Goal: Navigation & Orientation: Understand site structure

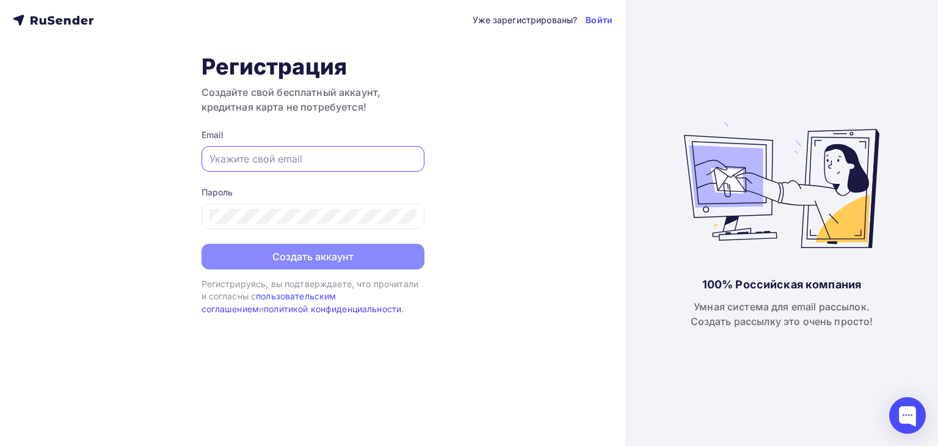
click at [291, 159] on input "text" at bounding box center [313, 159] width 207 height 15
type input "[EMAIL_ADDRESS][DOMAIN_NAME]"
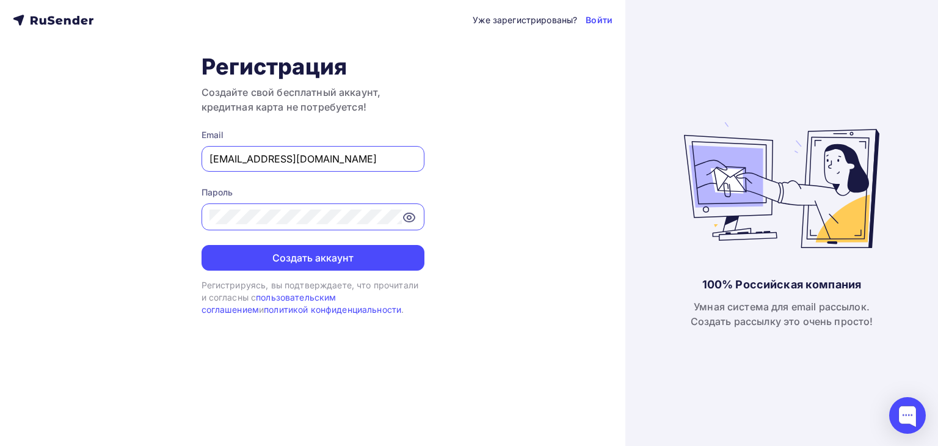
click at [331, 161] on input "[EMAIL_ADDRESS][DOMAIN_NAME]" at bounding box center [313, 159] width 207 height 15
click at [596, 18] on link "Войти" at bounding box center [599, 20] width 27 height 12
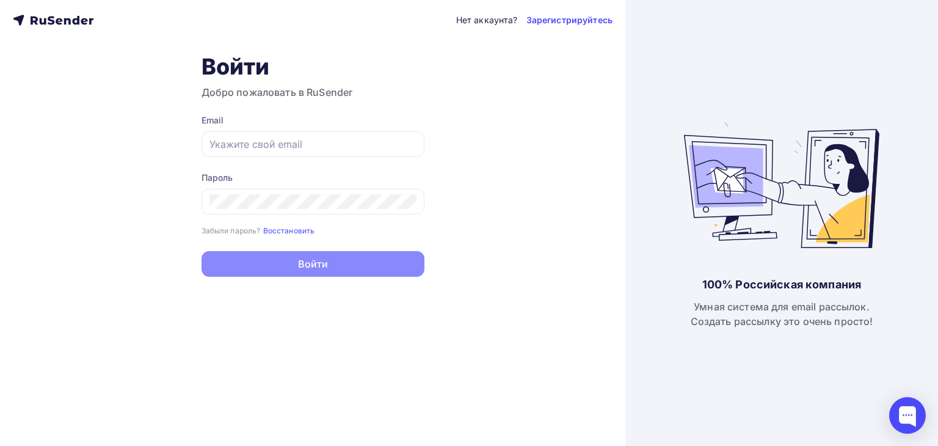
type input "[EMAIL_ADDRESS][DOMAIN_NAME]"
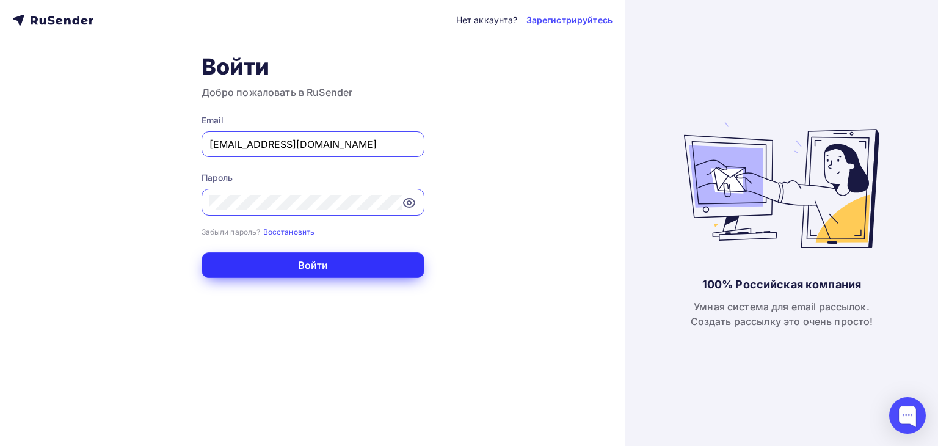
click at [303, 267] on button "Войти" at bounding box center [313, 265] width 223 height 26
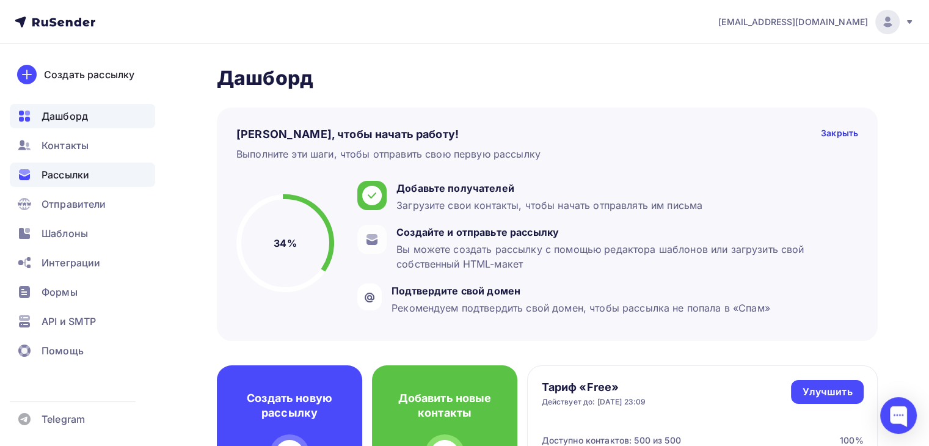
click at [70, 178] on span "Рассылки" at bounding box center [66, 174] width 48 height 15
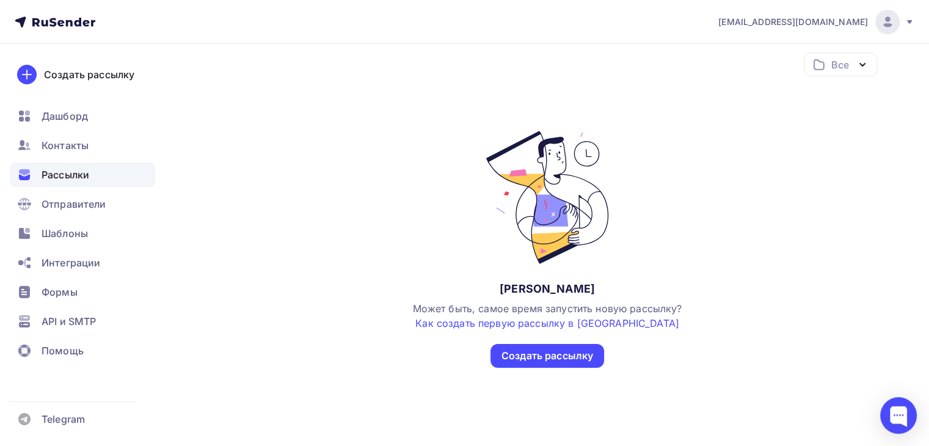
scroll to position [103, 0]
click at [72, 147] on span "Контакты" at bounding box center [65, 145] width 47 height 15
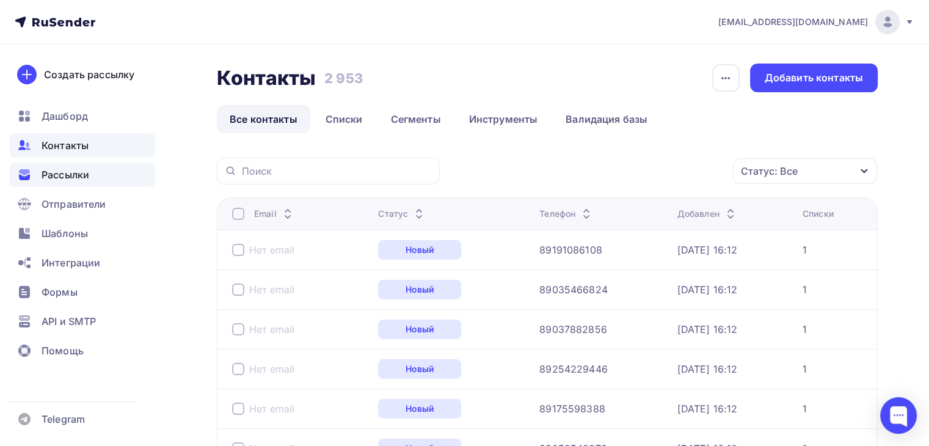
click at [77, 172] on span "Рассылки" at bounding box center [66, 174] width 48 height 15
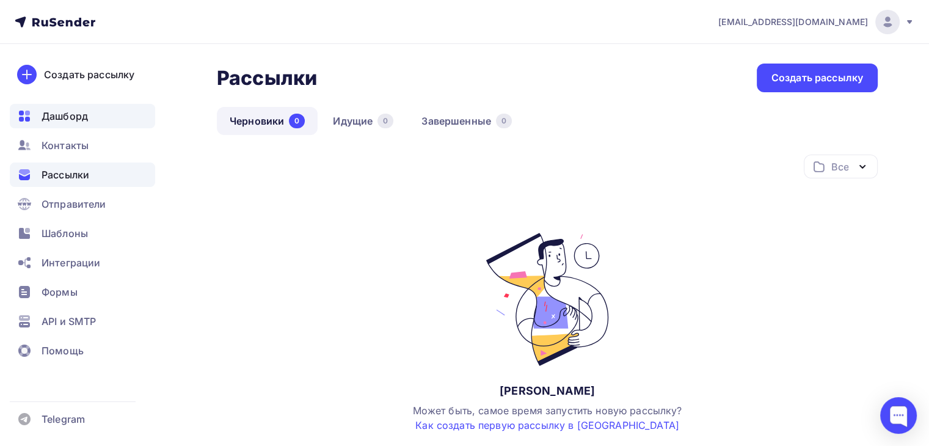
click at [79, 116] on span "Дашборд" at bounding box center [65, 116] width 46 height 15
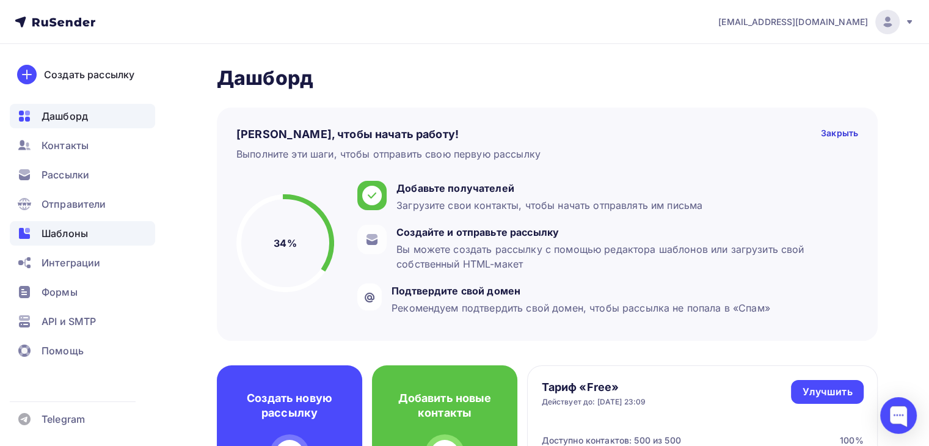
click at [68, 235] on span "Шаблоны" at bounding box center [65, 233] width 46 height 15
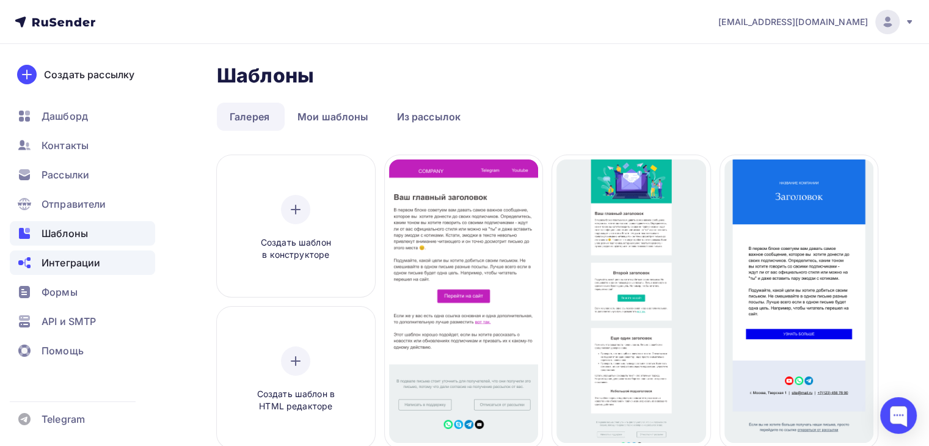
click at [62, 269] on span "Интеграции" at bounding box center [71, 262] width 59 height 15
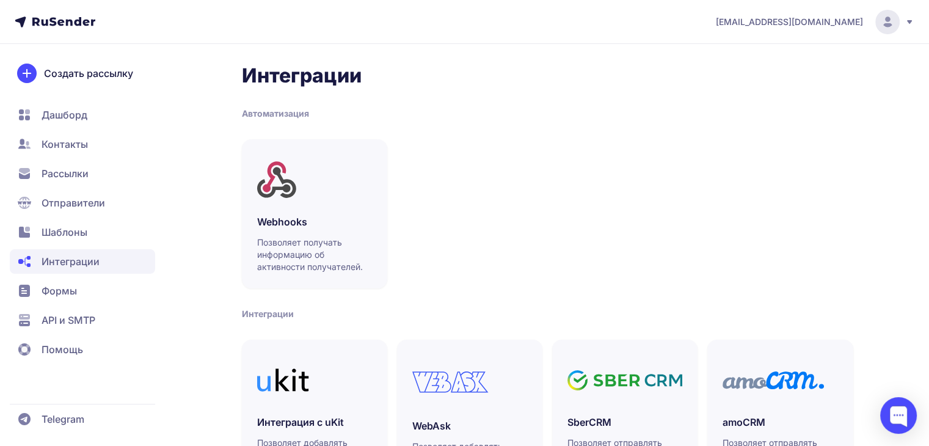
click at [62, 291] on span "Формы" at bounding box center [59, 290] width 35 height 15
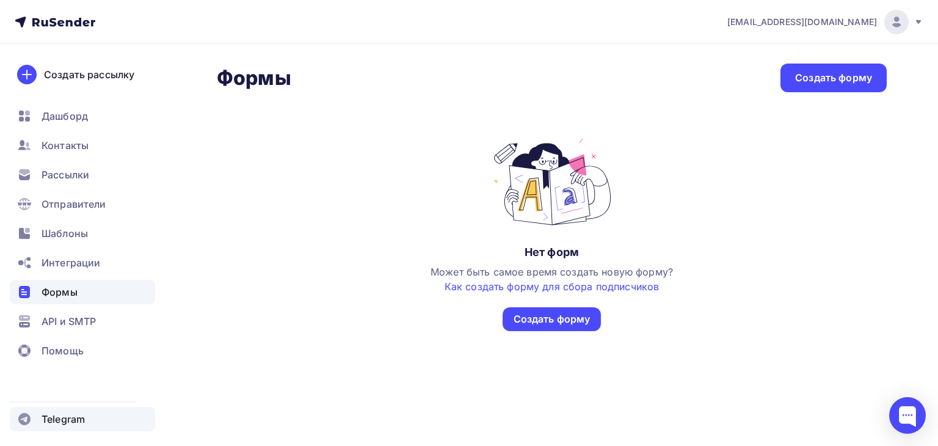
click at [70, 420] on span "Telegram" at bounding box center [63, 419] width 43 height 15
click at [60, 150] on span "Контакты" at bounding box center [65, 145] width 47 height 15
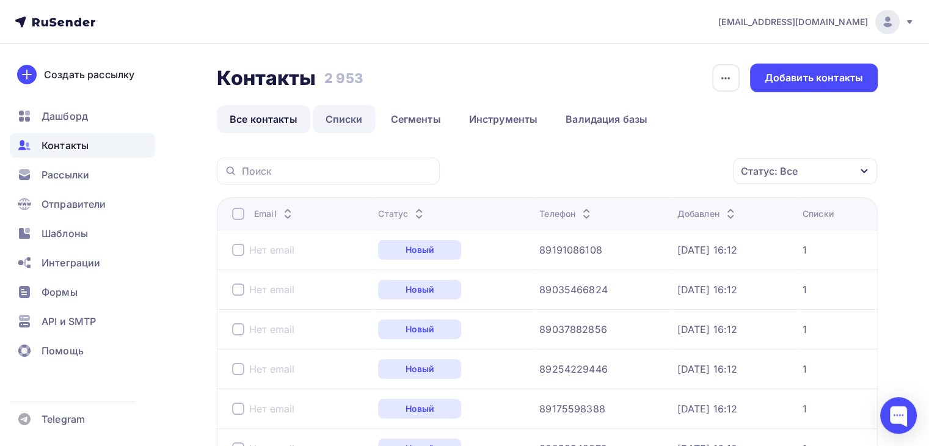
click at [346, 123] on link "Списки" at bounding box center [344, 119] width 63 height 28
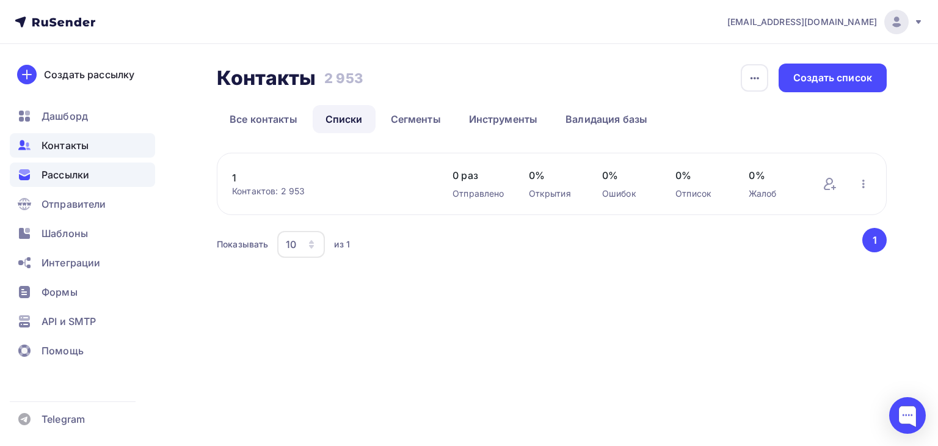
click at [75, 181] on span "Рассылки" at bounding box center [66, 174] width 48 height 15
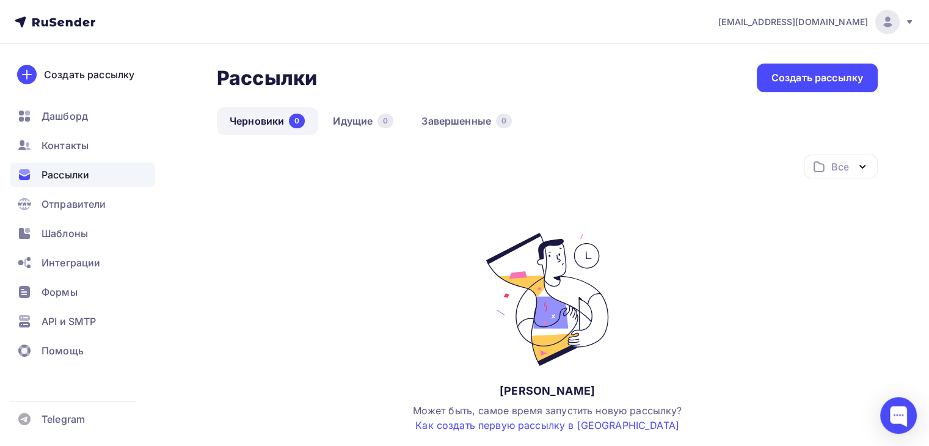
click at [844, 163] on div "Все" at bounding box center [839, 166] width 17 height 15
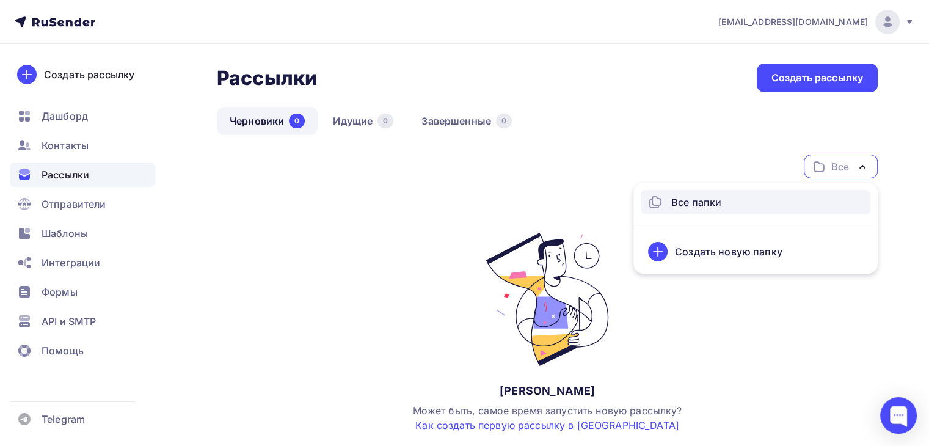
click at [693, 201] on div "Все папки" at bounding box center [696, 202] width 50 height 15
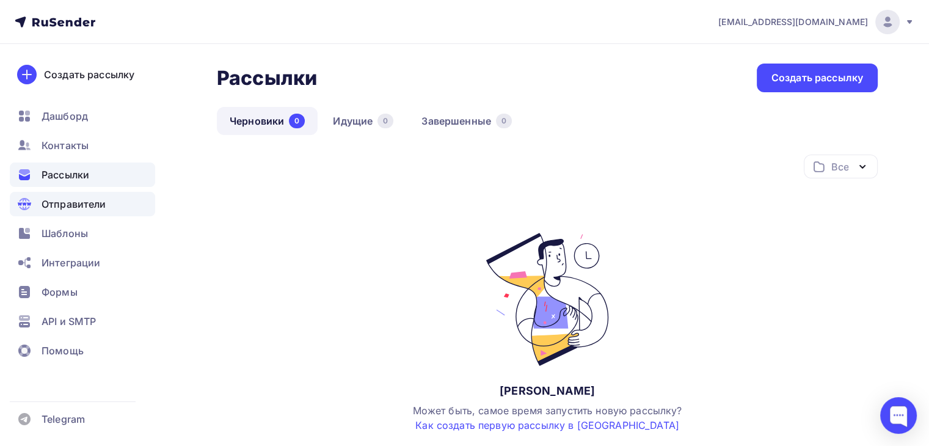
drag, startPoint x: 79, startPoint y: 206, endPoint x: 73, endPoint y: 203, distance: 6.3
click at [73, 203] on span "Отправители" at bounding box center [74, 204] width 65 height 15
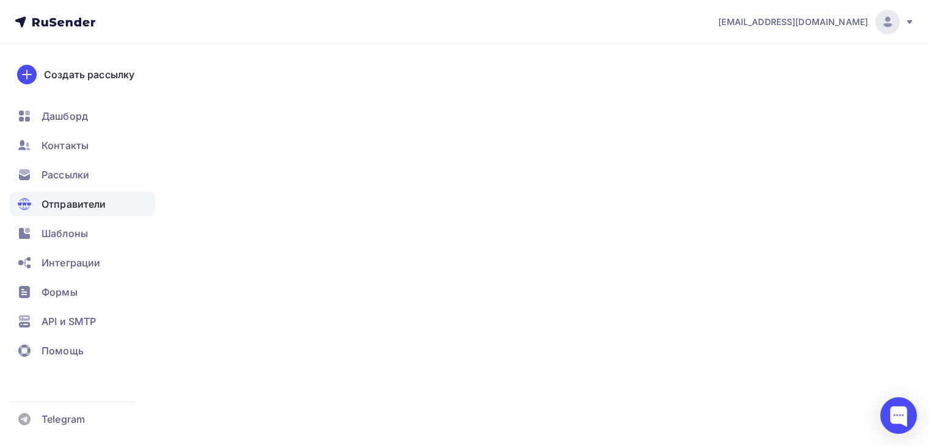
click at [73, 203] on span "Отправители" at bounding box center [74, 204] width 65 height 15
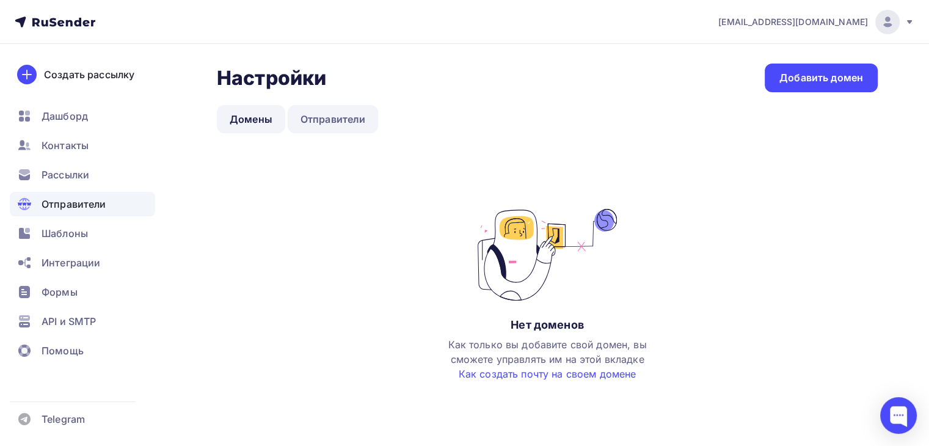
click at [324, 123] on link "Отправители" at bounding box center [333, 119] width 91 height 28
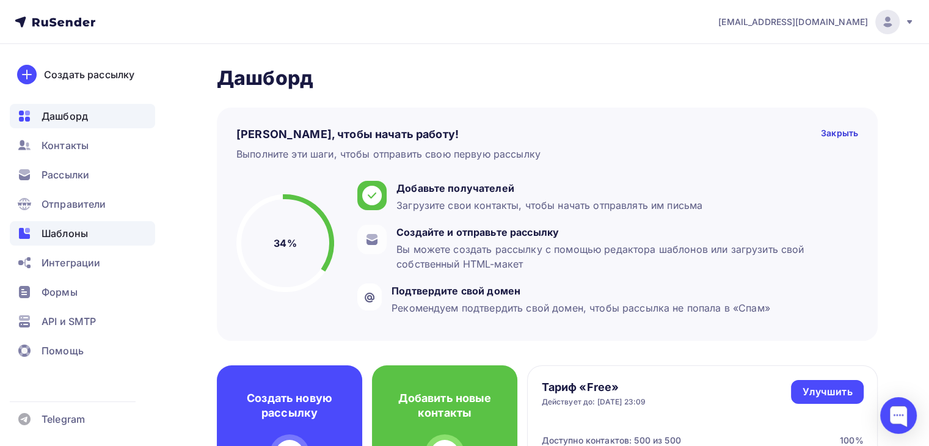
click at [72, 235] on span "Шаблоны" at bounding box center [65, 233] width 46 height 15
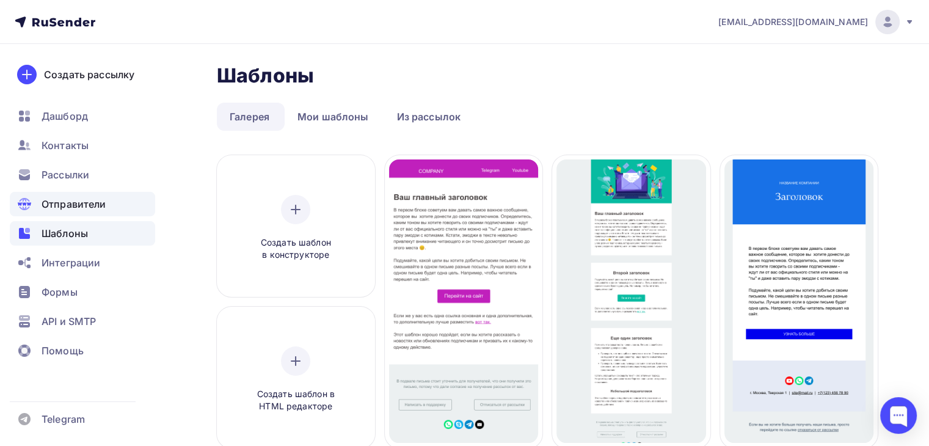
click at [72, 212] on div "Отправители" at bounding box center [82, 204] width 145 height 24
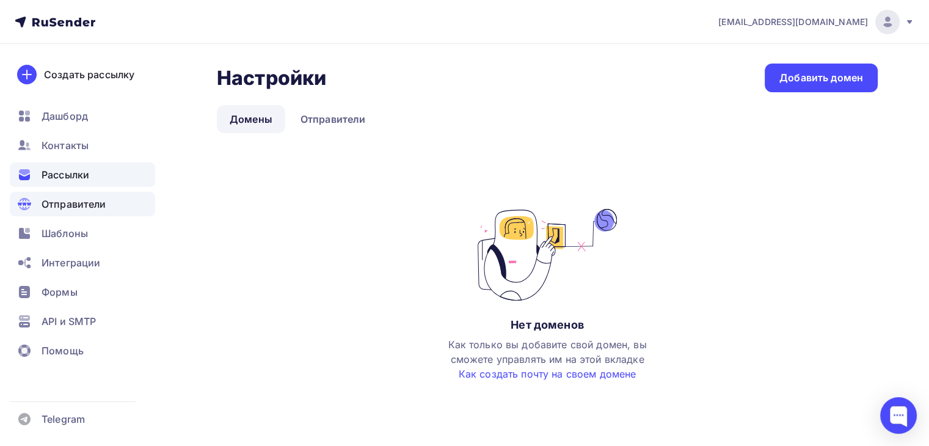
click at [76, 176] on span "Рассылки" at bounding box center [66, 174] width 48 height 15
